Goal: Transaction & Acquisition: Download file/media

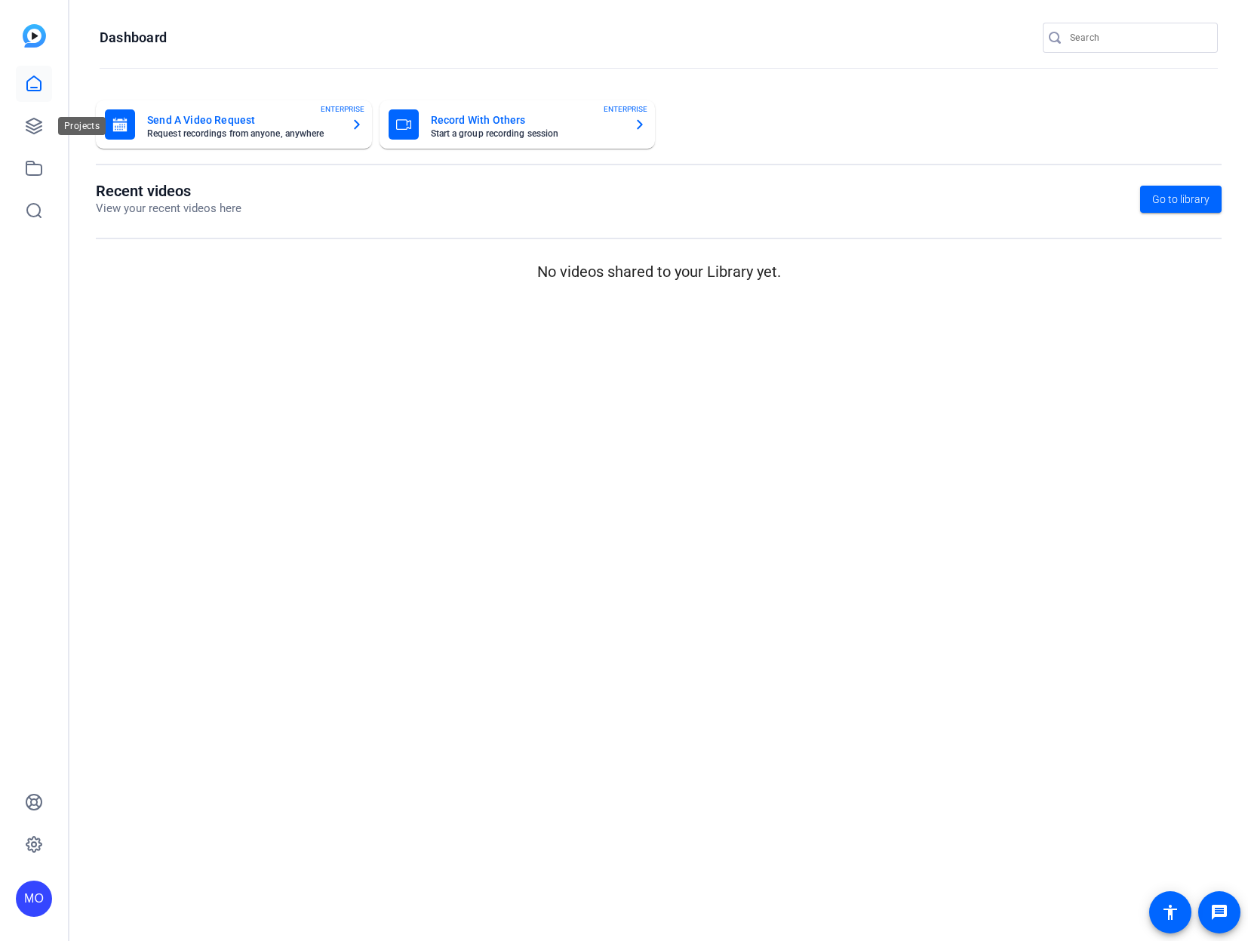
click at [51, 123] on body "MO Dashboard Send A Video Request Request recordings from anyone, anywhere ENTE…" at bounding box center [624, 470] width 1248 height 941
click at [50, 125] on link at bounding box center [34, 126] width 36 height 36
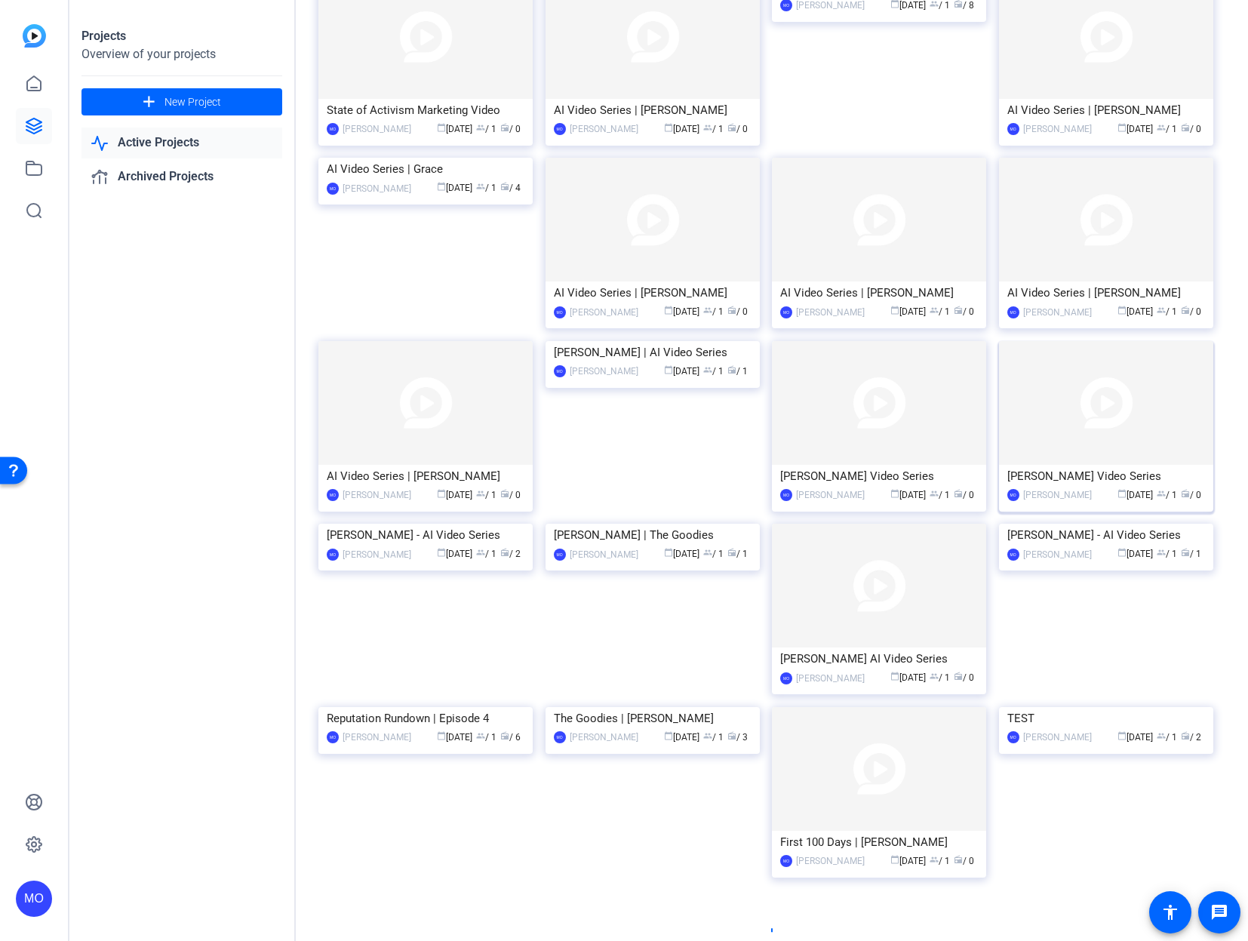
scroll to position [322, 0]
click at [487, 521] on img at bounding box center [425, 521] width 214 height 0
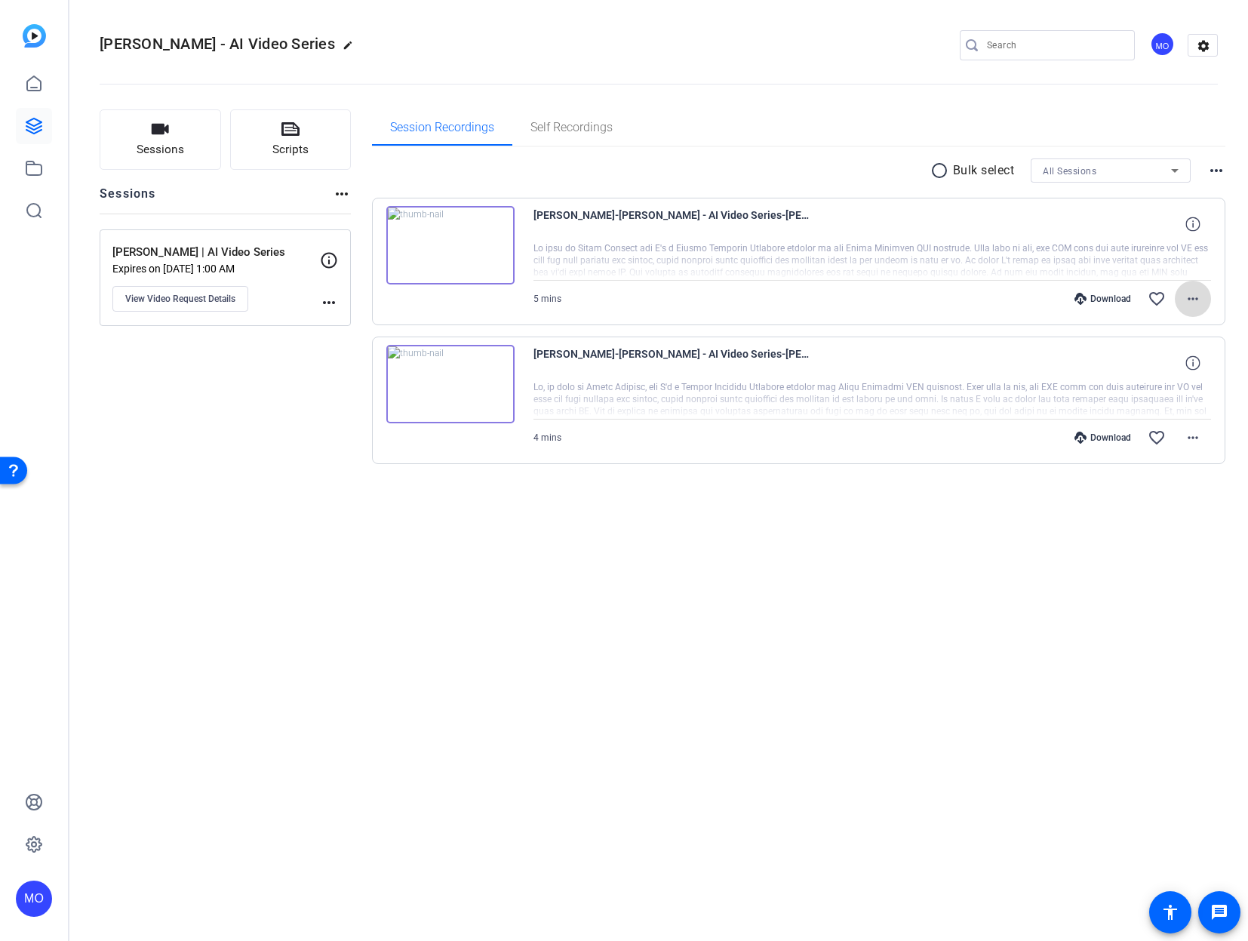
click at [1192, 305] on mat-icon "more_horiz" at bounding box center [1193, 299] width 18 height 18
click at [1175, 367] on span "Download MP4" at bounding box center [1153, 368] width 91 height 18
